Goal: Task Accomplishment & Management: Complete application form

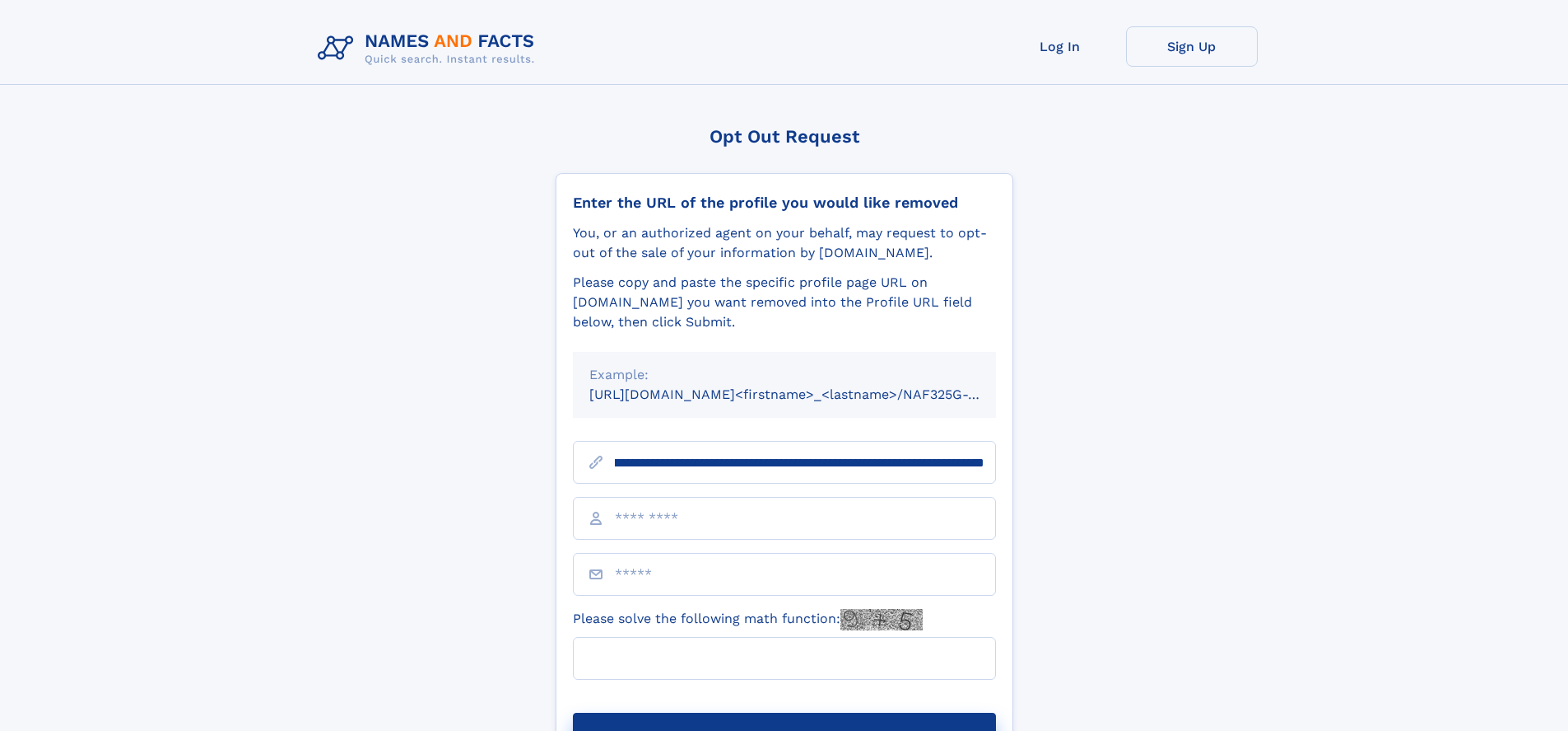
scroll to position [0, 216]
type input "**********"
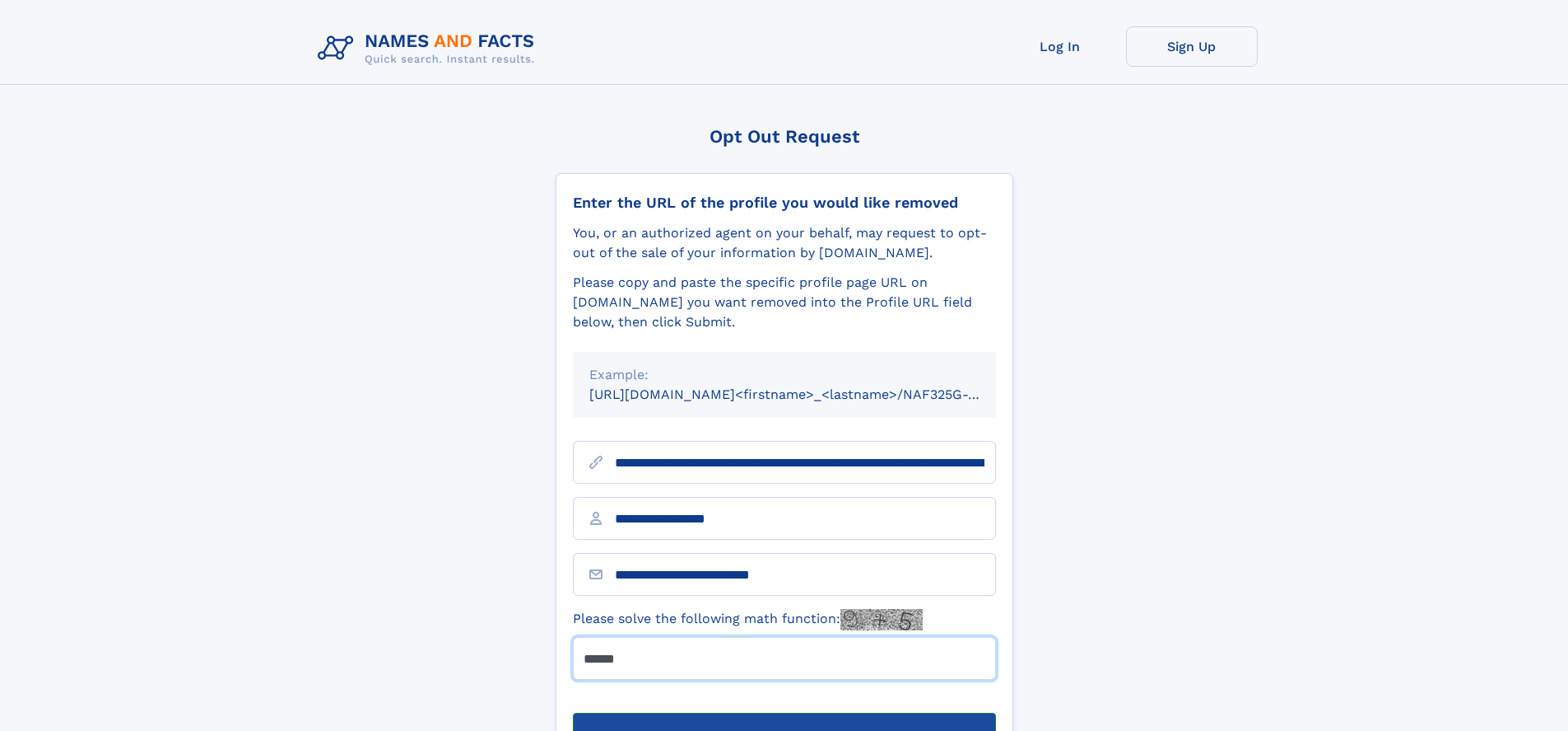
type input "******"
click at [784, 712] on button "Submit Opt Out Request" at bounding box center [785, 738] width 423 height 52
